Goal: Task Accomplishment & Management: Manage account settings

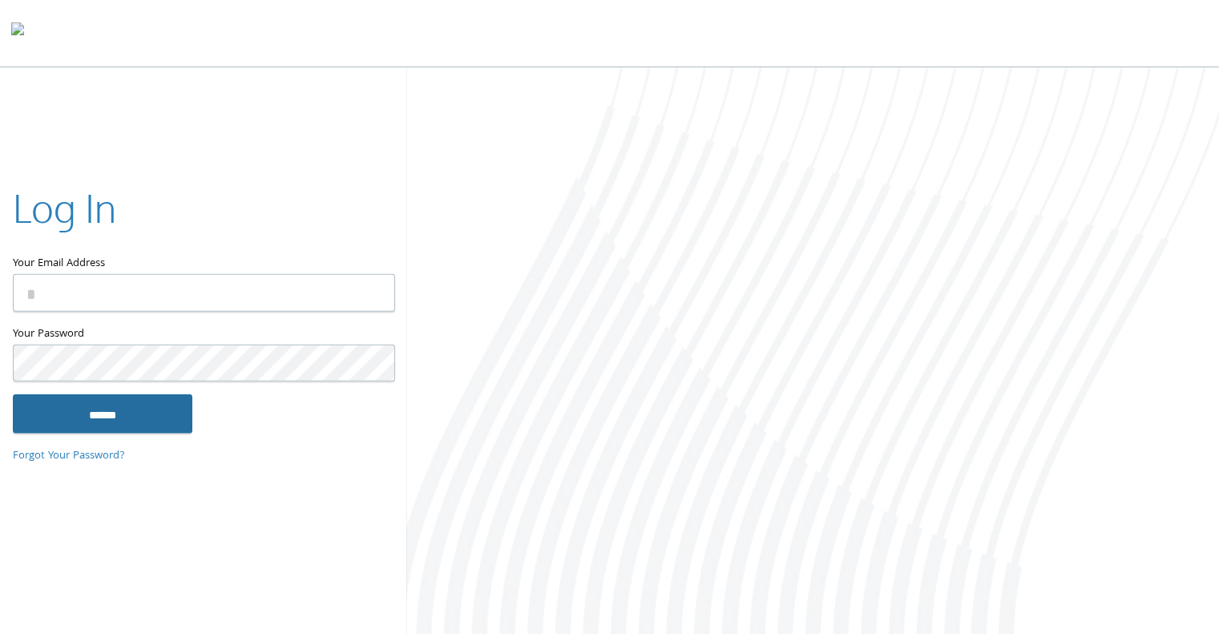
type input "**********"
click at [72, 413] on input "******" at bounding box center [102, 413] width 179 height 38
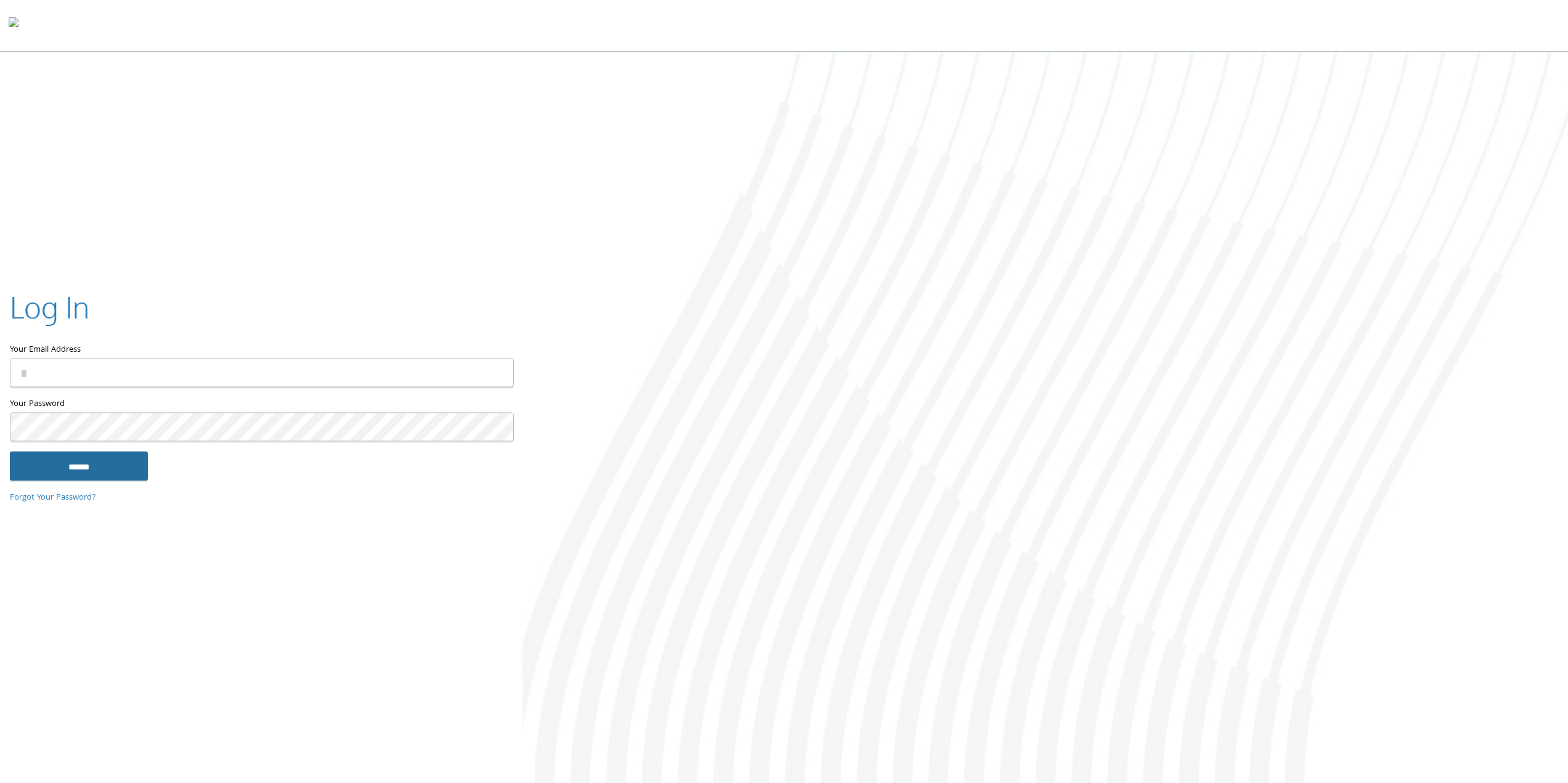
type input "**********"
click at [104, 475] on input "******" at bounding box center [78, 465] width 138 height 29
